Goal: Task Accomplishment & Management: Use online tool/utility

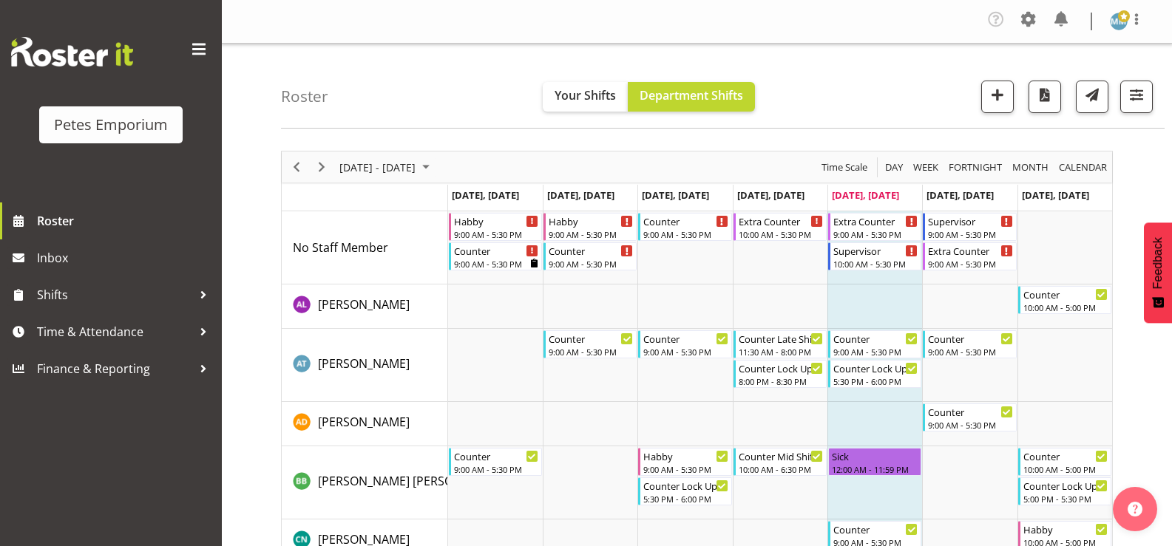
click at [1118, 25] on img at bounding box center [1119, 22] width 18 height 18
click at [905, 67] on div "Roster Your Shifts Department Shifts All Locations Clear [GEOGRAPHIC_DATA] [GEO…" at bounding box center [723, 86] width 884 height 85
click at [133, 337] on span "Time & Attendance" at bounding box center [114, 332] width 155 height 22
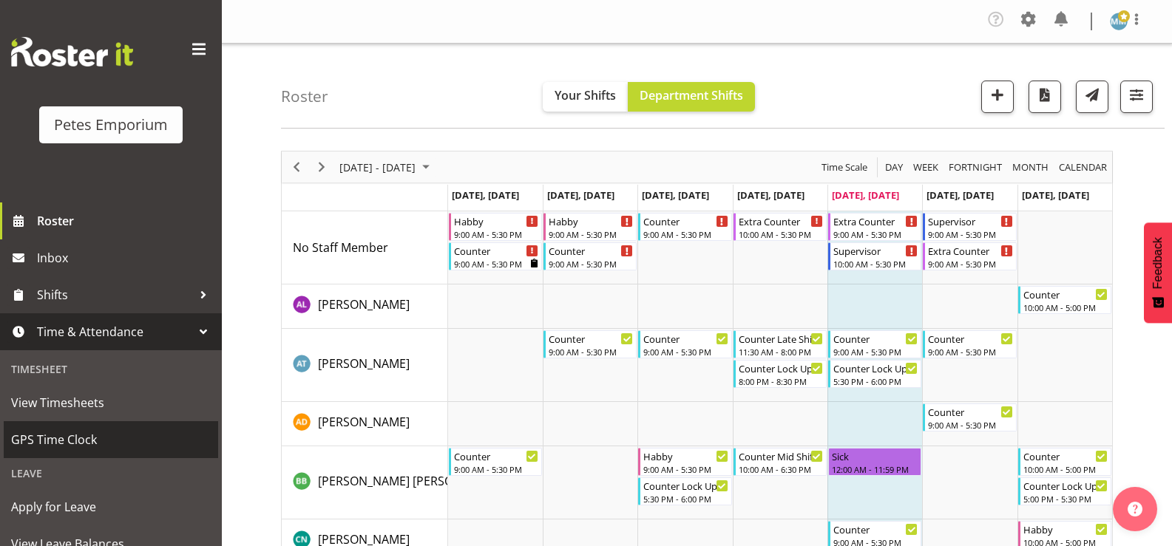
click at [85, 441] on span "GPS Time Clock" at bounding box center [111, 440] width 200 height 22
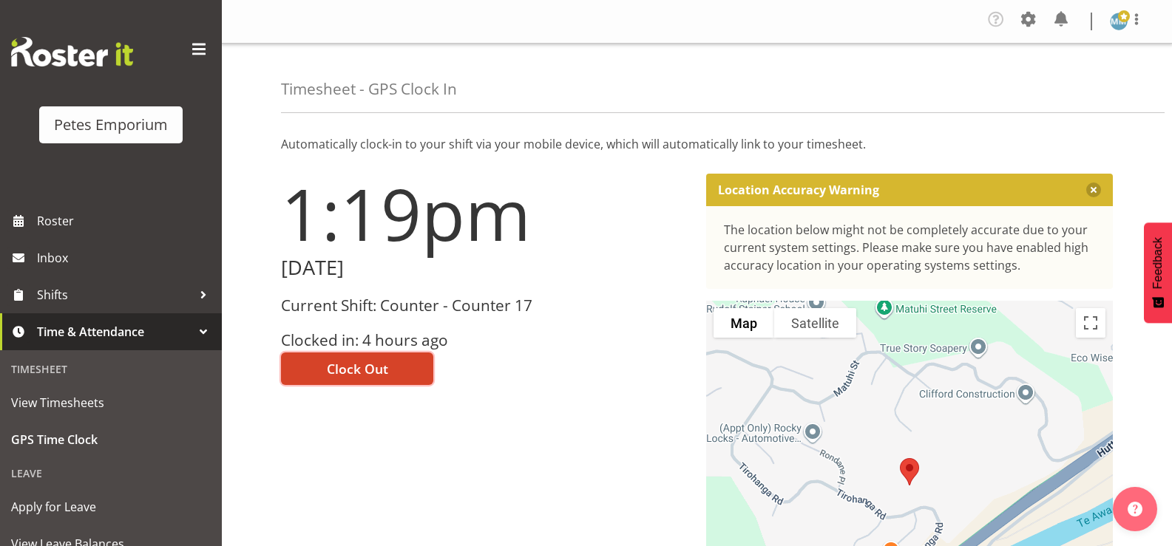
click at [352, 367] on span "Clock Out" at bounding box center [357, 368] width 61 height 19
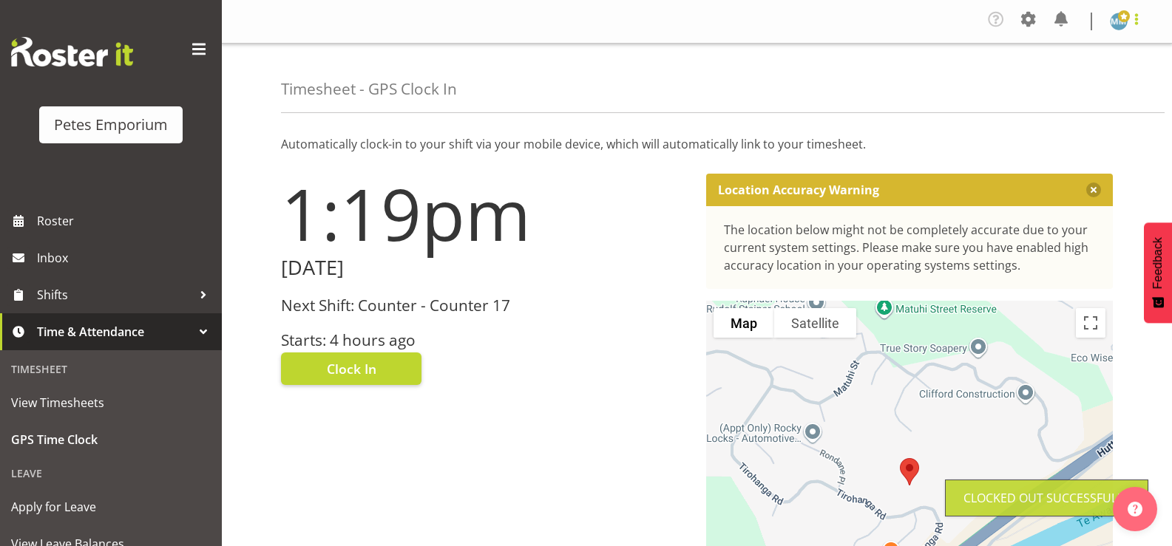
click at [1132, 24] on span at bounding box center [1137, 19] width 18 height 18
click at [1063, 81] on link "Log Out" at bounding box center [1074, 81] width 142 height 27
